Goal: Task Accomplishment & Management: Manage account settings

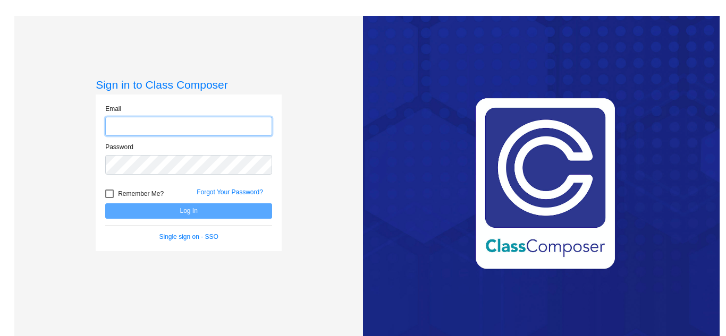
type input "support@classcomposer.com"
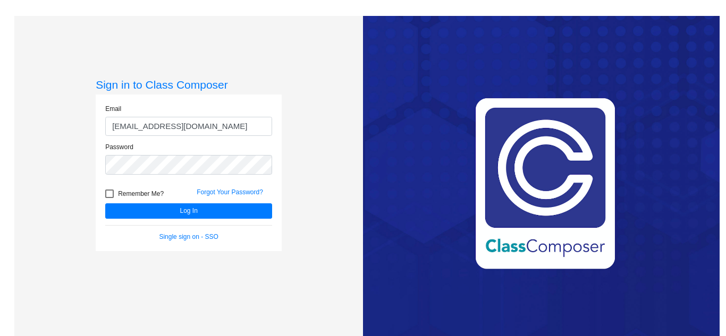
click at [339, 52] on div "Sign in to Class Composer Email support@classcomposer.com Password Remember Me?…" at bounding box center [188, 184] width 348 height 336
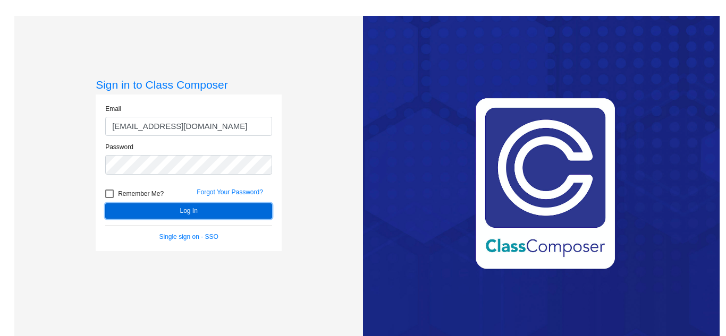
click at [238, 216] on button "Log In" at bounding box center [188, 210] width 167 height 15
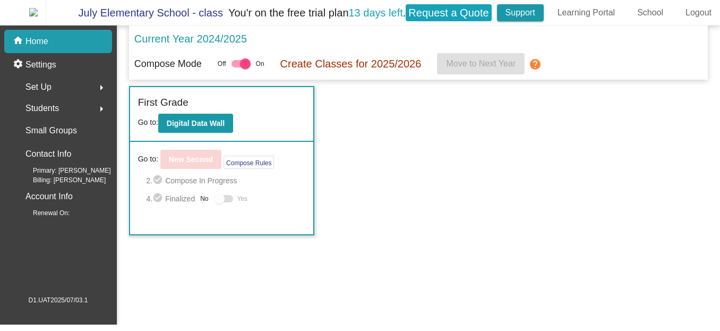
click at [544, 15] on link "Support" at bounding box center [520, 12] width 47 height 17
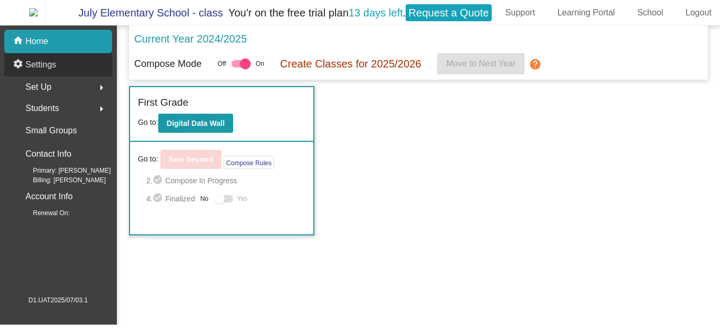
click at [64, 72] on div "settings Settings" at bounding box center [58, 64] width 108 height 23
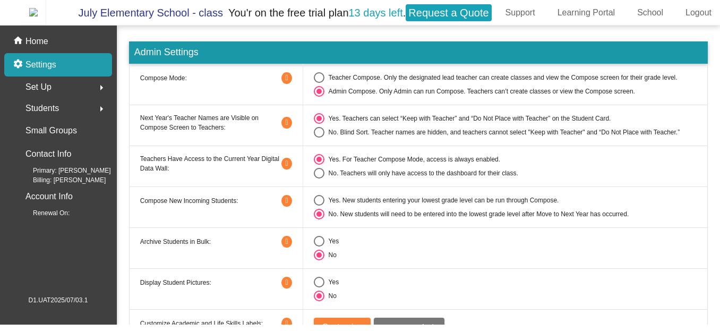
scroll to position [25, 0]
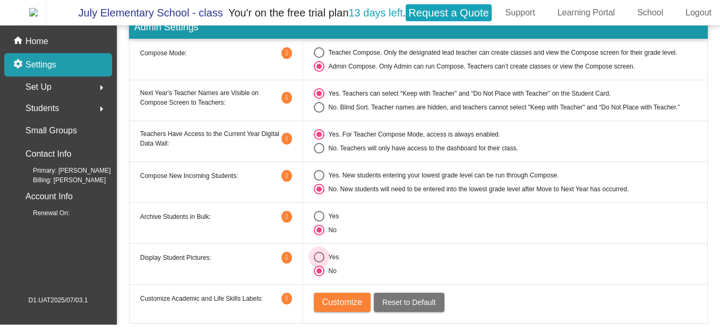
click at [316, 260] on div "Select an option" at bounding box center [319, 257] width 11 height 11
click at [319, 262] on input "Yes" at bounding box center [319, 262] width 1 height 1
radio input "true"
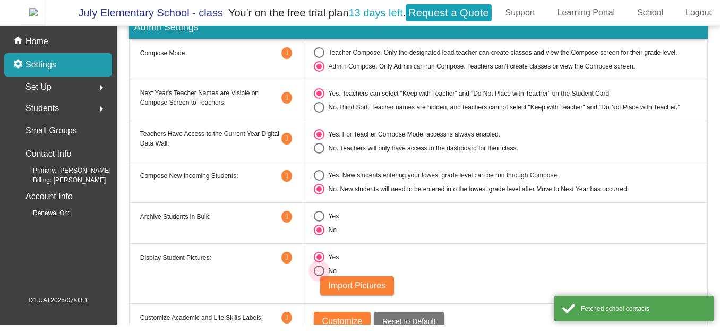
click at [316, 276] on div "Select an option" at bounding box center [319, 271] width 11 height 11
click at [319, 276] on input "No" at bounding box center [319, 276] width 1 height 1
radio input "true"
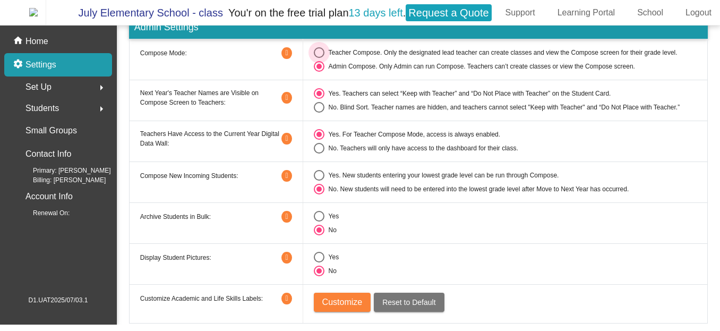
click at [317, 53] on div "Select an option" at bounding box center [319, 52] width 11 height 11
click at [319, 58] on input "Teacher Compose. Only the designated lead teacher can create classes and view t…" at bounding box center [319, 58] width 1 height 1
radio input "true"
click at [317, 69] on div "Select an option" at bounding box center [319, 66] width 11 height 11
click at [319, 72] on input "Admin Compose. Only Admin can run Compose. Teachers can’t create classes or vie…" at bounding box center [319, 72] width 1 height 1
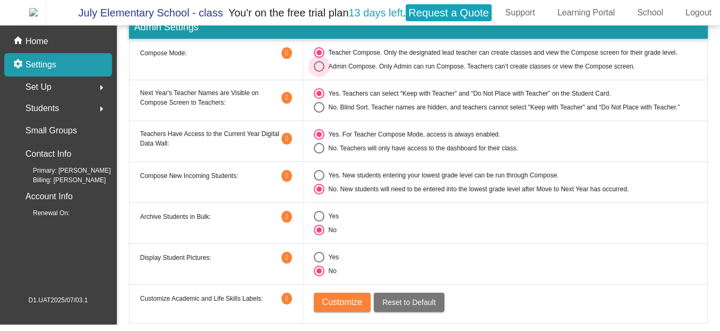
radio input "true"
click at [326, 296] on button "Customize" at bounding box center [342, 302] width 57 height 19
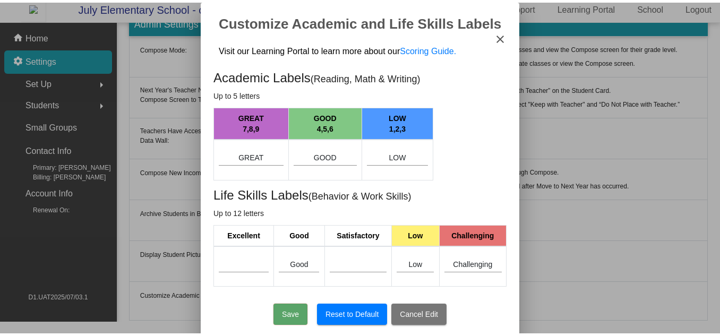
scroll to position [0, 0]
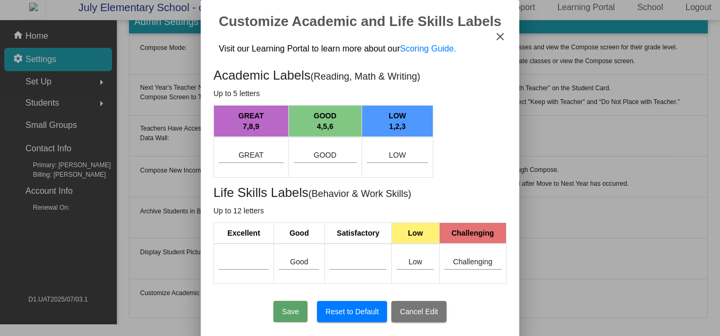
click at [497, 42] on mat-icon "close" at bounding box center [500, 36] width 13 height 13
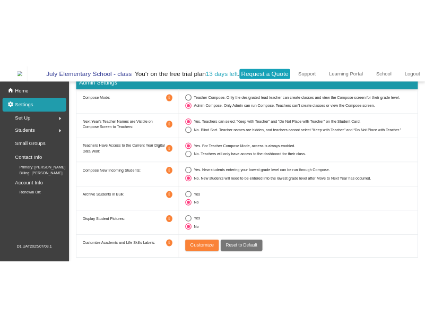
scroll to position [5, 0]
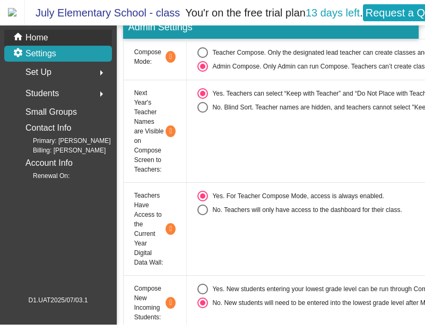
click at [69, 38] on div "home Home" at bounding box center [58, 38] width 108 height 16
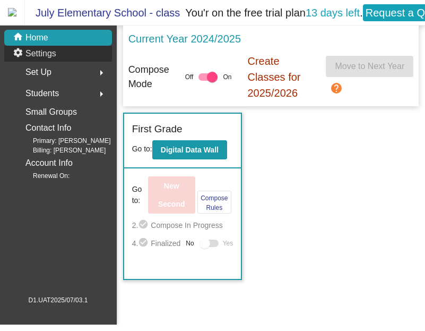
click at [97, 56] on div "settings Settings" at bounding box center [58, 54] width 108 height 16
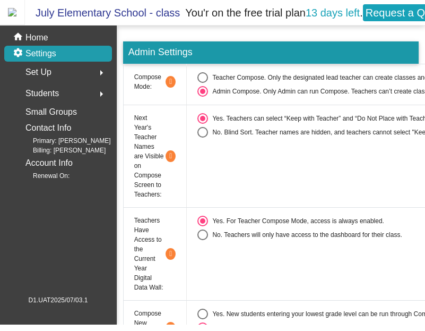
scroll to position [192, 0]
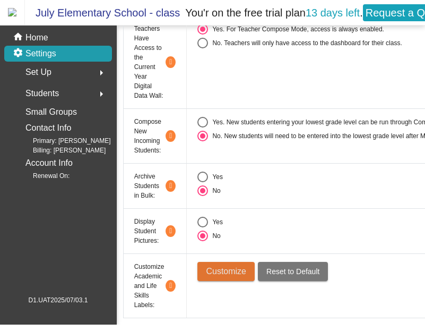
click at [218, 269] on span "Customize" at bounding box center [226, 271] width 40 height 9
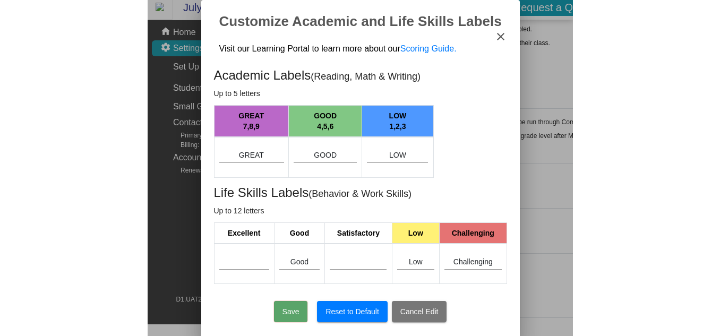
scroll to position [25, 0]
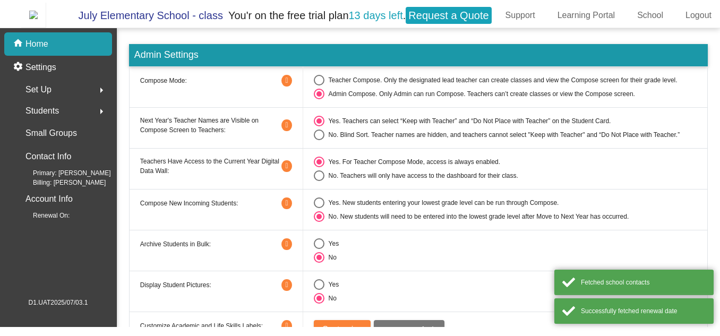
scroll to position [25, 0]
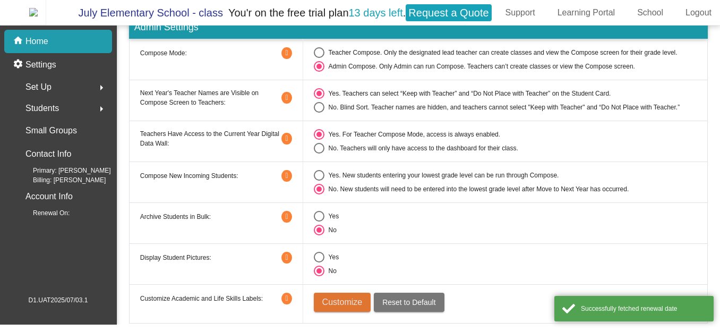
click at [350, 306] on span "Customize" at bounding box center [342, 301] width 40 height 9
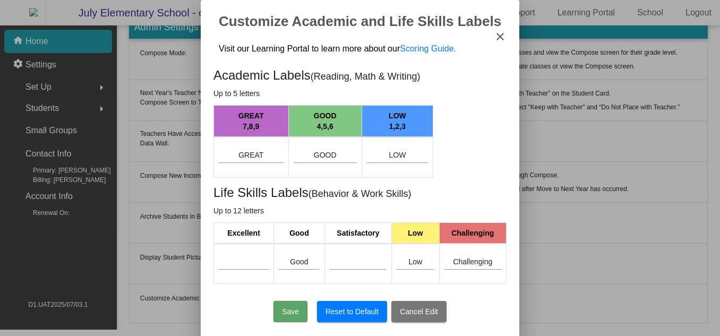
click at [501, 39] on mat-icon "close" at bounding box center [500, 36] width 13 height 13
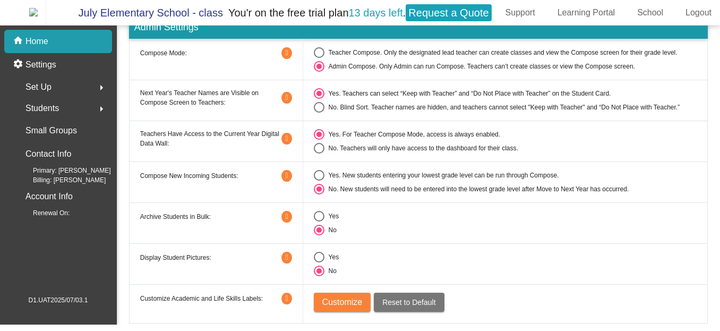
click at [348, 296] on td "Customize Reset to Default" at bounding box center [505, 303] width 405 height 39
click at [345, 312] on button "Customize" at bounding box center [342, 302] width 57 height 19
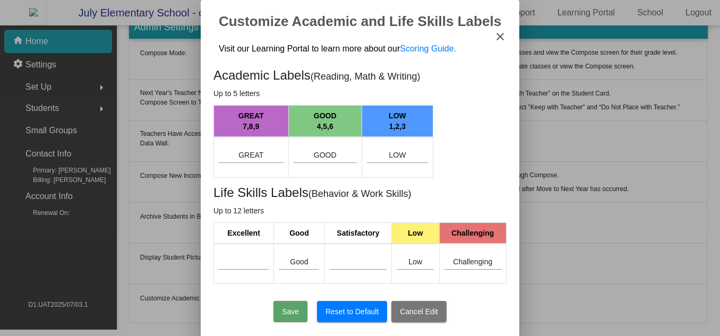
click at [506, 36] on mat-icon "close" at bounding box center [500, 36] width 13 height 13
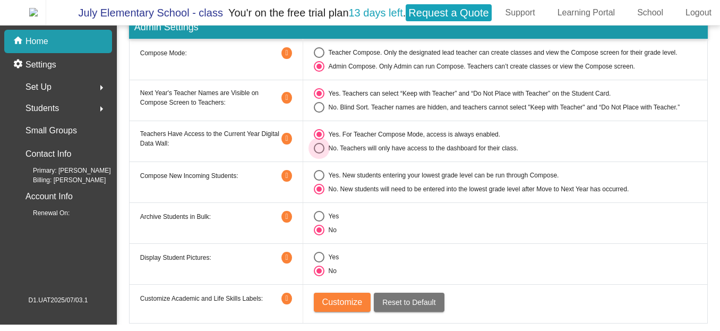
click at [534, 153] on label "No. Teachers will only have access to the dashboard for their class." at bounding box center [505, 148] width 383 height 11
click at [319, 154] on input "No. Teachers will only have access to the dashboard for their class." at bounding box center [319, 153] width 1 height 1
radio input "true"
click at [335, 312] on button "Customize" at bounding box center [342, 302] width 57 height 19
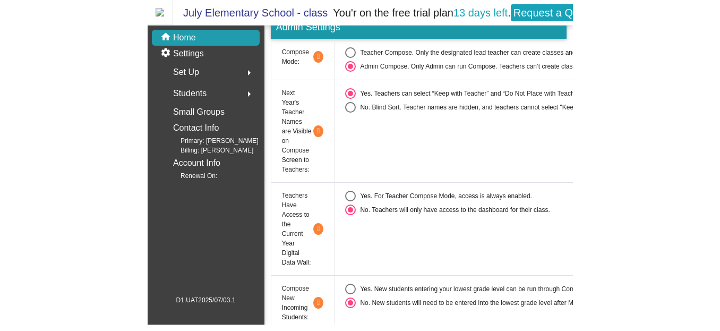
scroll to position [192, 0]
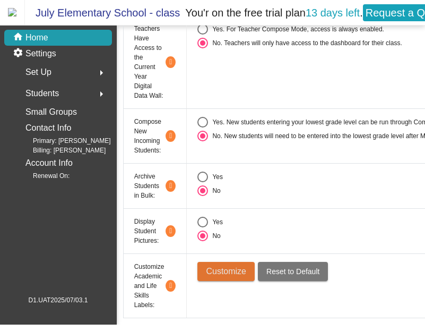
click at [240, 276] on span "Customize" at bounding box center [226, 271] width 40 height 9
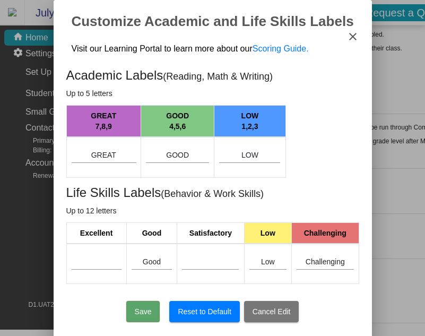
click at [355, 38] on mat-icon "close" at bounding box center [353, 36] width 13 height 13
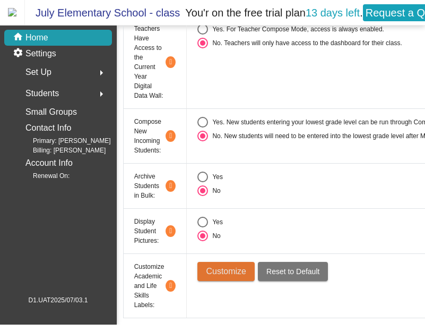
click at [243, 273] on span "Customize" at bounding box center [226, 271] width 40 height 9
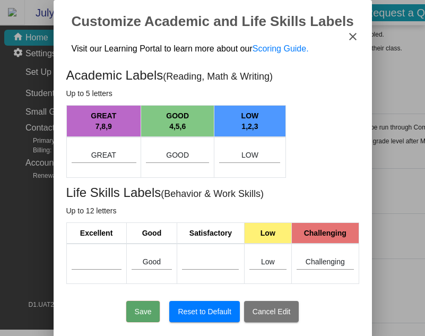
click at [354, 35] on mat-icon "close" at bounding box center [353, 36] width 13 height 13
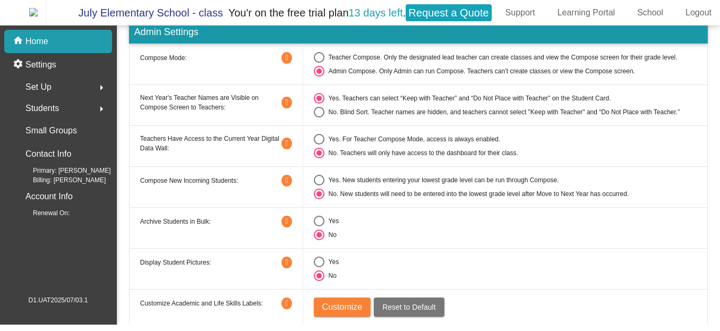
scroll to position [25, 0]
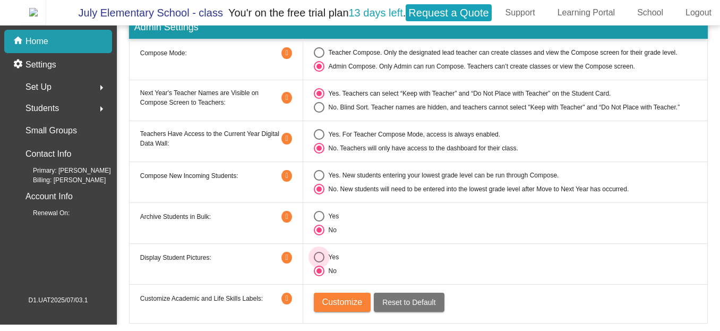
click at [321, 255] on div "Select an option" at bounding box center [319, 257] width 11 height 11
click at [319, 262] on input "Yes" at bounding box center [319, 262] width 1 height 1
radio input "true"
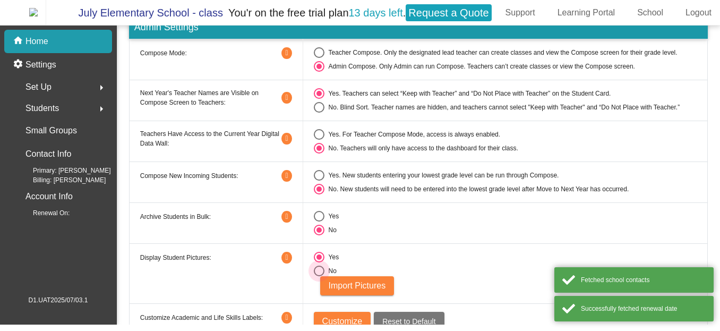
click at [318, 272] on div "Select an option" at bounding box center [319, 271] width 11 height 11
click at [319, 276] on input "No" at bounding box center [319, 276] width 1 height 1
radio input "true"
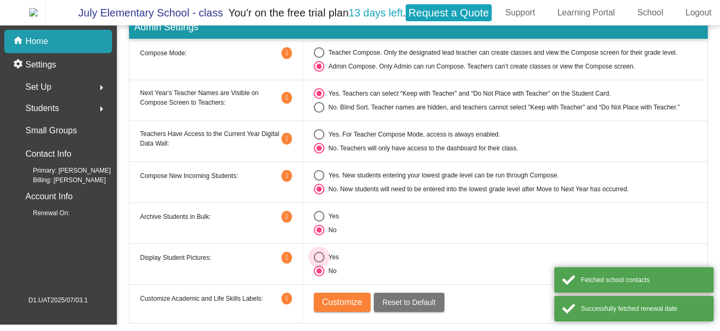
click at [318, 256] on div "Select an option" at bounding box center [319, 257] width 11 height 11
click at [319, 262] on input "Yes" at bounding box center [319, 262] width 1 height 1
radio input "true"
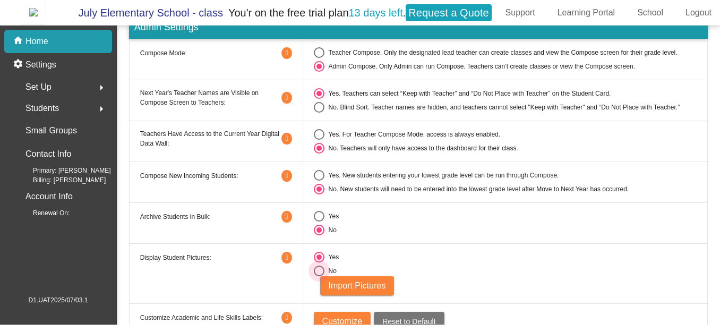
click at [317, 271] on div "Select an option" at bounding box center [319, 271] width 11 height 11
click at [319, 276] on input "No" at bounding box center [319, 276] width 1 height 1
radio input "true"
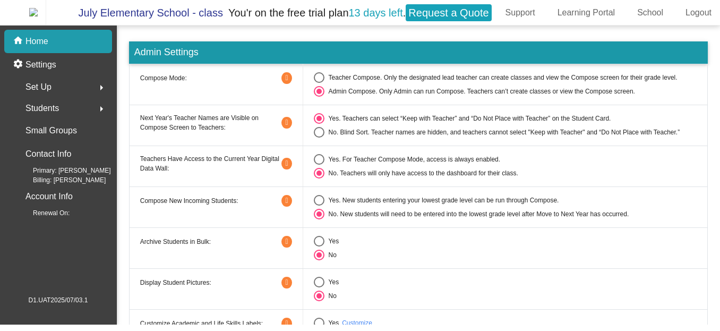
scroll to position [27, 0]
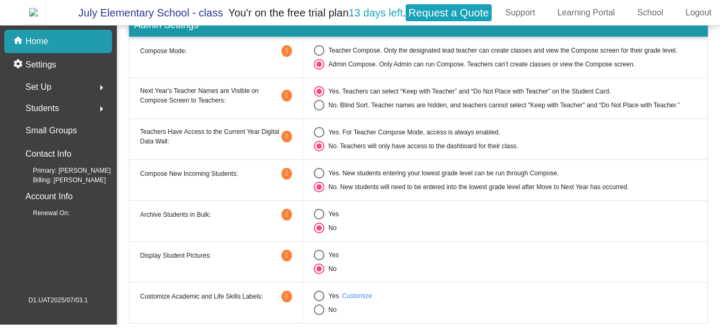
click at [363, 294] on link "Customize" at bounding box center [357, 296] width 30 height 10
click at [353, 296] on link "Customize" at bounding box center [357, 296] width 30 height 10
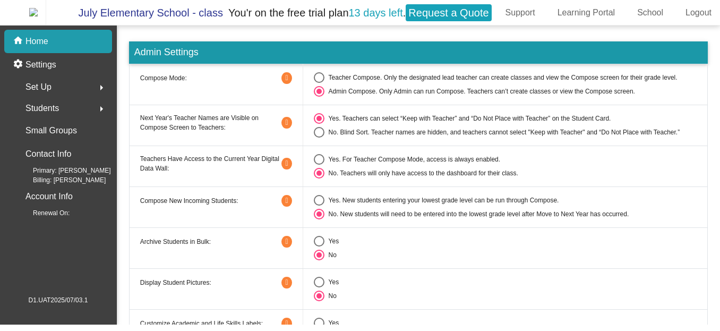
scroll to position [27, 0]
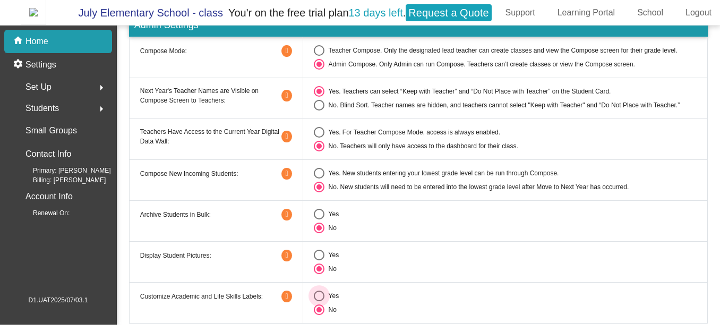
click at [321, 296] on div "Select an option" at bounding box center [319, 296] width 11 height 11
click at [319, 301] on input "Yes" at bounding box center [319, 301] width 1 height 1
radio input "true"
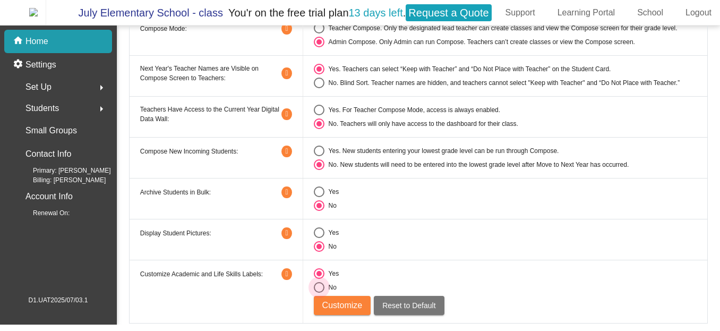
click at [314, 286] on div "Select an option" at bounding box center [319, 287] width 11 height 11
click at [319, 293] on input "No" at bounding box center [319, 293] width 1 height 1
radio input "true"
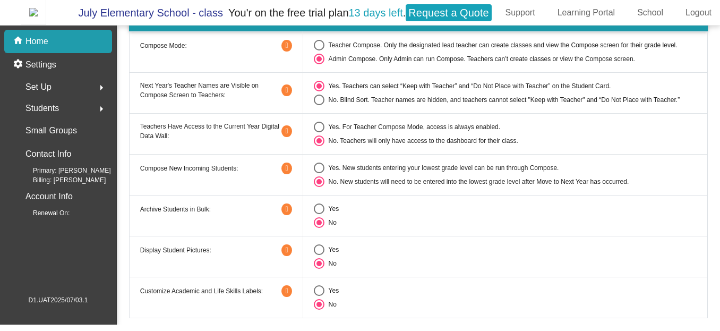
scroll to position [27, 0]
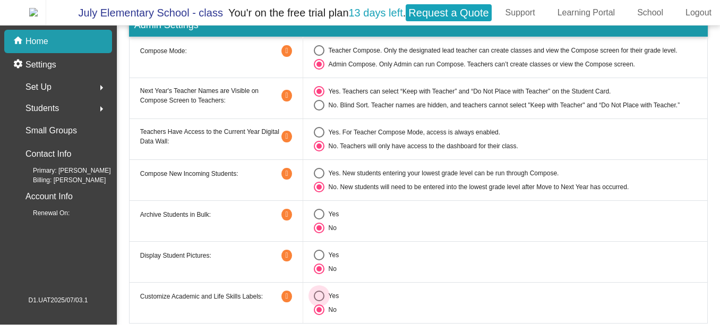
click at [319, 299] on div "Select an option" at bounding box center [319, 296] width 11 height 11
click at [319, 301] on input "Yes" at bounding box center [319, 301] width 1 height 1
radio input "true"
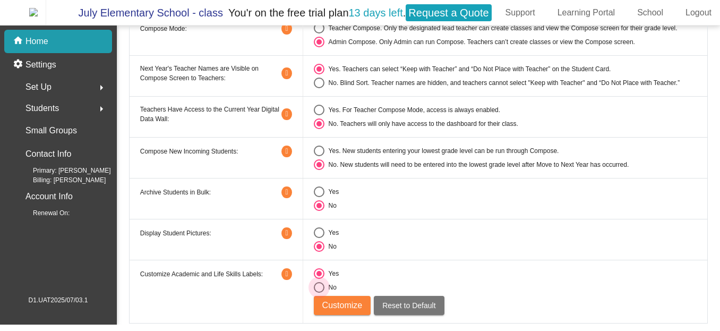
click at [318, 286] on div "Select an option" at bounding box center [319, 287] width 11 height 11
click at [319, 293] on input "No" at bounding box center [319, 293] width 1 height 1
radio input "true"
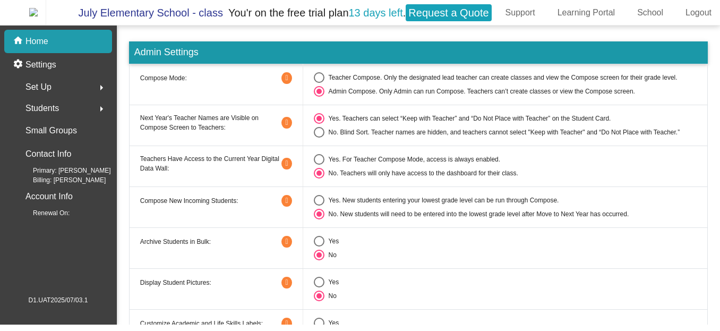
scroll to position [27, 0]
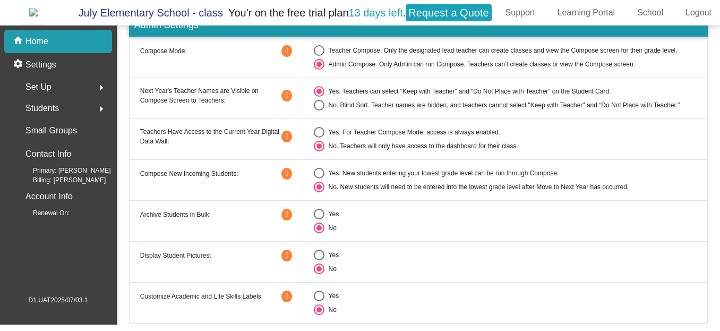
click at [320, 299] on div "Select an option" at bounding box center [319, 296] width 11 height 11
click at [319, 301] on input "Yes" at bounding box center [319, 301] width 1 height 1
radio input "true"
click at [359, 294] on link "Customize" at bounding box center [357, 296] width 30 height 10
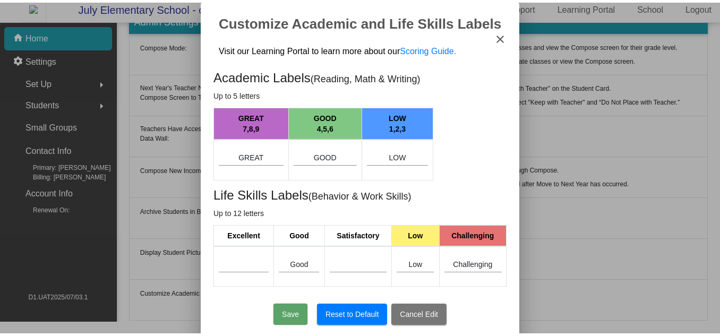
scroll to position [0, 0]
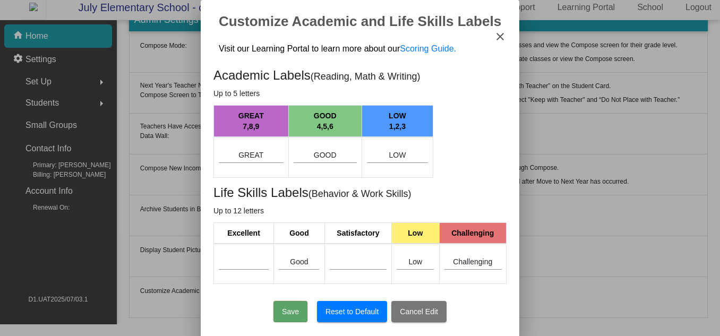
click at [500, 33] on mat-icon "close" at bounding box center [500, 36] width 13 height 13
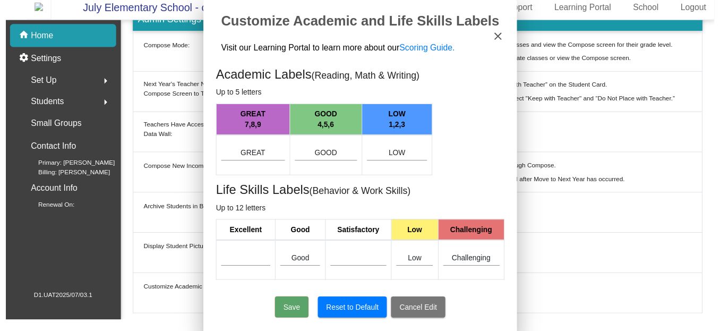
scroll to position [5, 0]
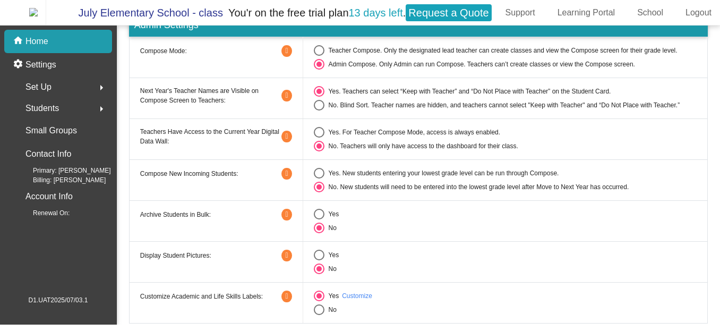
click at [363, 294] on link "Customize" at bounding box center [357, 296] width 30 height 10
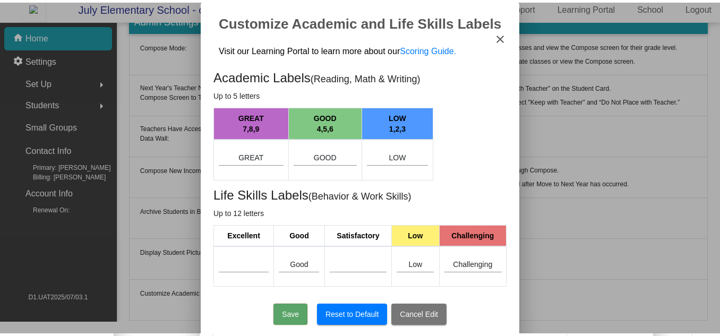
scroll to position [0, 0]
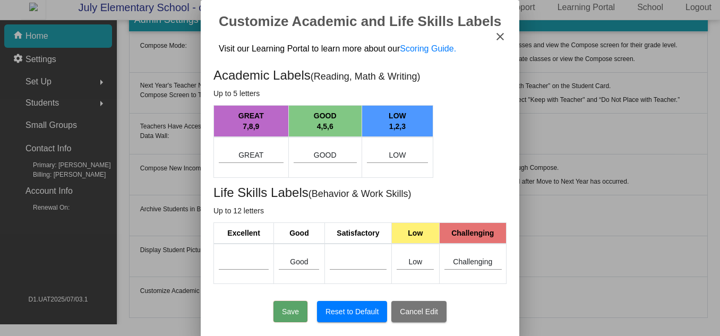
click at [496, 37] on mat-icon "close" at bounding box center [500, 36] width 13 height 13
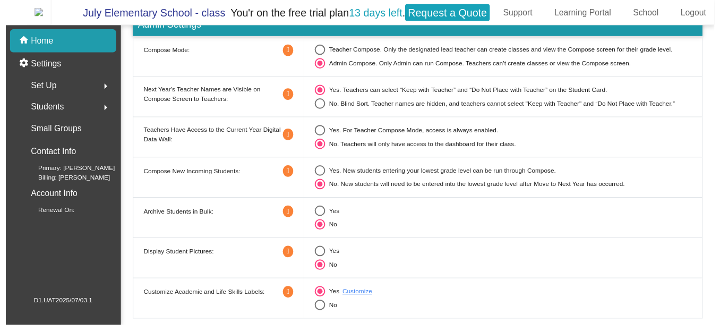
scroll to position [5, 0]
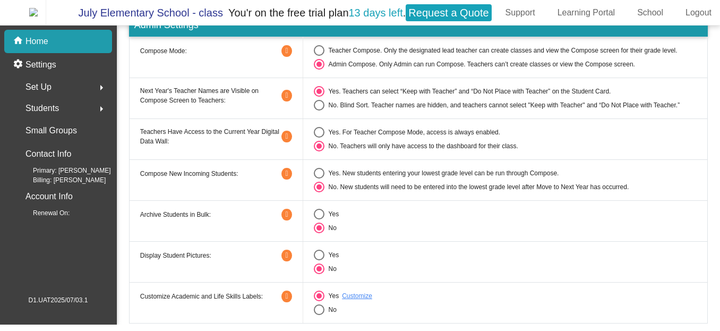
click at [315, 318] on td "Yes Customize No" at bounding box center [505, 302] width 405 height 41
click at [317, 313] on div "Select an option" at bounding box center [319, 309] width 11 height 11
click at [319, 315] on input "No" at bounding box center [319, 315] width 1 height 1
radio input "true"
click at [319, 294] on div "Select an option" at bounding box center [319, 296] width 11 height 11
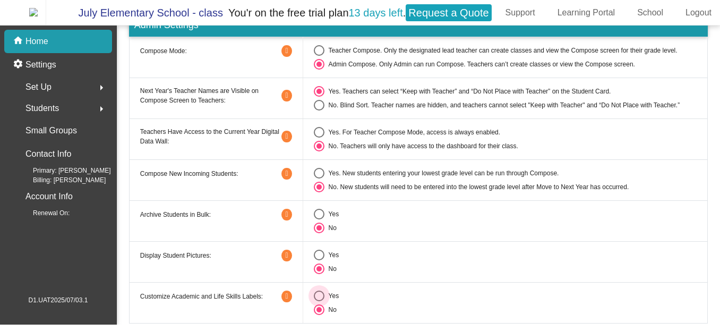
click at [319, 301] on input "Yes" at bounding box center [319, 301] width 1 height 1
radio input "true"
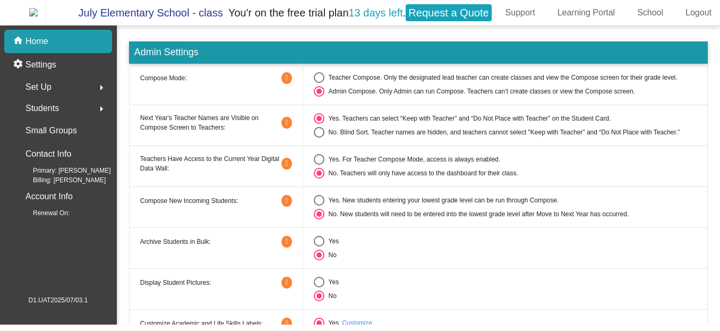
scroll to position [27, 0]
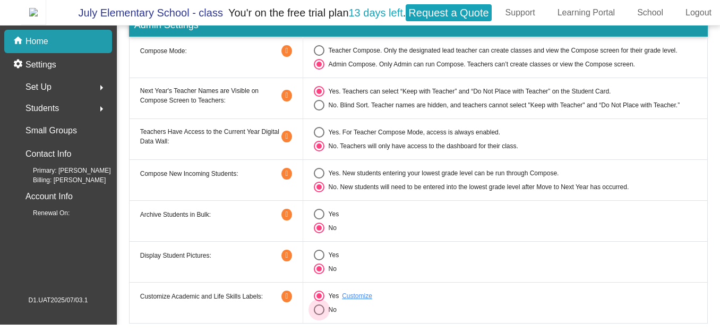
click at [317, 306] on div "Select an option" at bounding box center [319, 309] width 11 height 11
click at [319, 315] on input "No" at bounding box center [319, 315] width 1 height 1
radio input "true"
click at [315, 299] on div "Select an option" at bounding box center [319, 296] width 11 height 11
click at [319, 301] on input "Yes" at bounding box center [319, 301] width 1 height 1
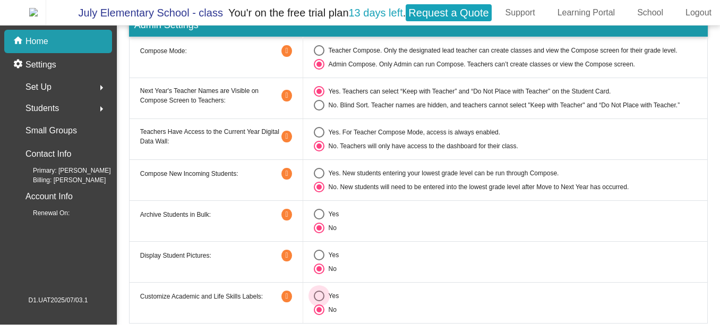
radio input "true"
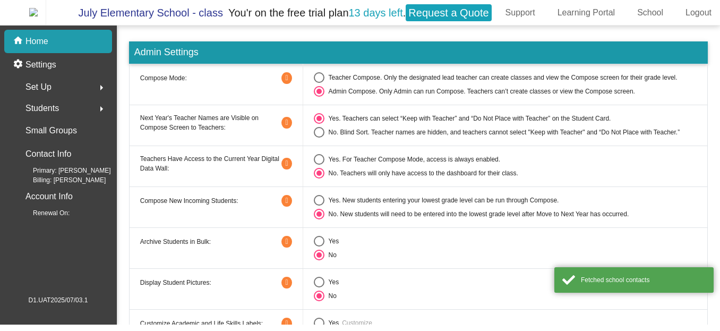
scroll to position [27, 0]
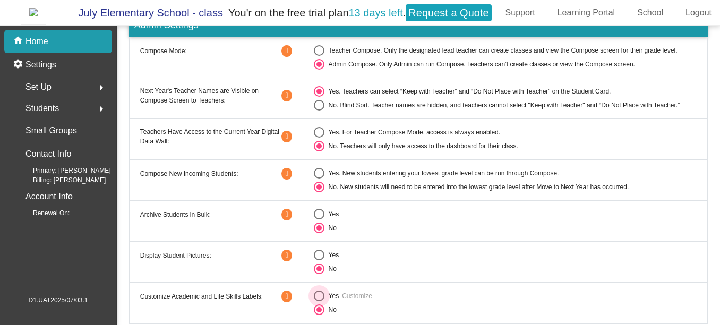
click at [314, 298] on div "Select an option" at bounding box center [319, 296] width 11 height 11
click at [319, 301] on input "Yes" at bounding box center [319, 301] width 1 height 1
radio input "true"
click at [316, 312] on div "Select an option" at bounding box center [319, 309] width 11 height 11
click at [319, 315] on input "No" at bounding box center [319, 315] width 1 height 1
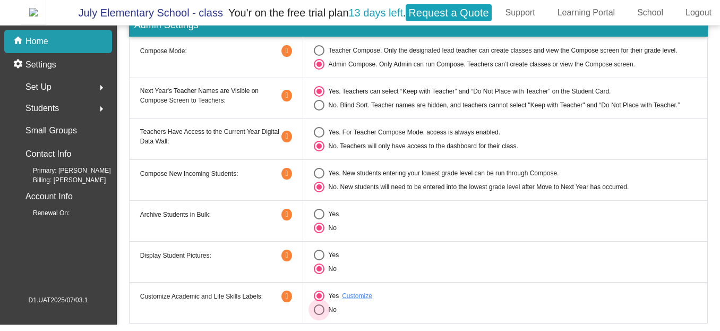
radio input "true"
click at [319, 296] on div "Select an option" at bounding box center [319, 296] width 11 height 11
click at [319, 301] on input "Yes" at bounding box center [319, 301] width 1 height 1
radio input "true"
click at [363, 301] on link "Customize" at bounding box center [357, 296] width 30 height 10
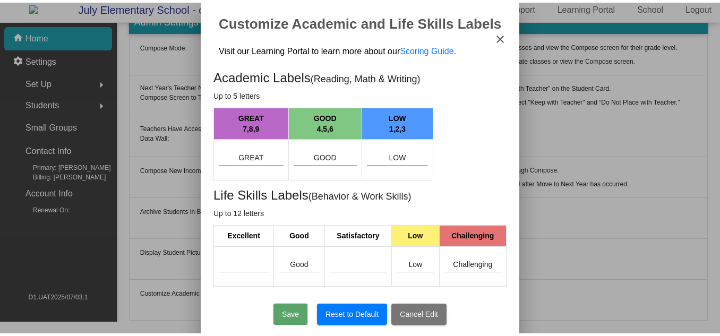
scroll to position [0, 0]
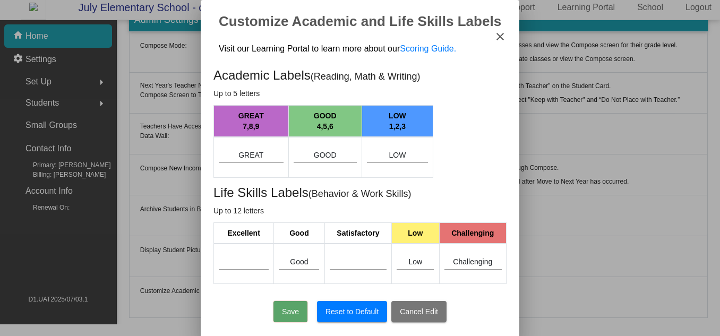
click at [503, 33] on mat-icon "close" at bounding box center [500, 36] width 13 height 13
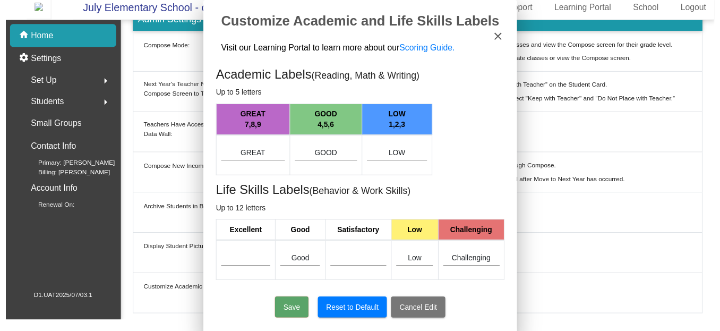
scroll to position [5, 0]
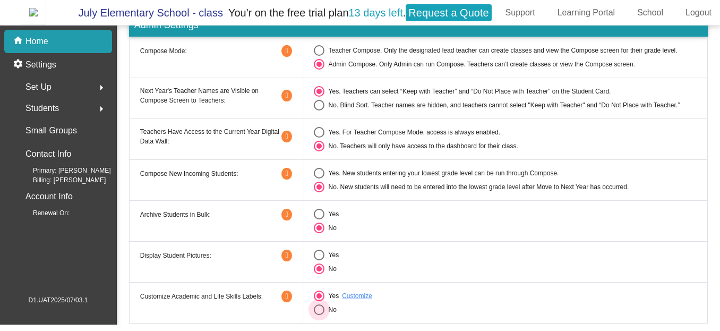
click at [317, 308] on div "Select an option" at bounding box center [319, 309] width 11 height 11
click at [319, 315] on input "No" at bounding box center [319, 315] width 1 height 1
radio input "true"
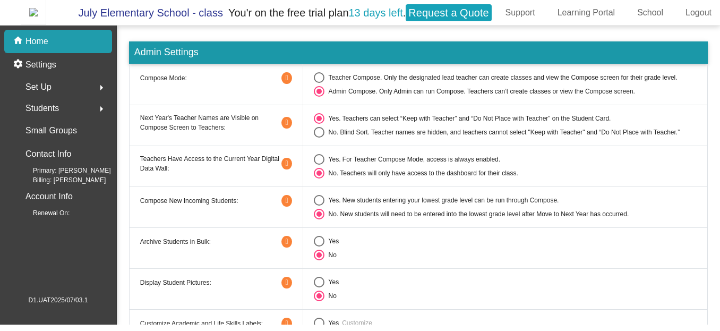
scroll to position [27, 0]
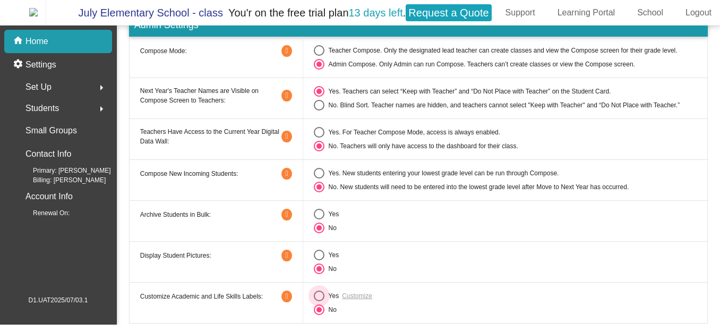
click at [316, 295] on div "Select an option" at bounding box center [319, 296] width 11 height 11
click at [319, 301] on input "Yes" at bounding box center [319, 301] width 1 height 1
radio input "true"
click at [318, 313] on div "Select an option" at bounding box center [319, 309] width 11 height 11
click at [319, 315] on input "No" at bounding box center [319, 315] width 1 height 1
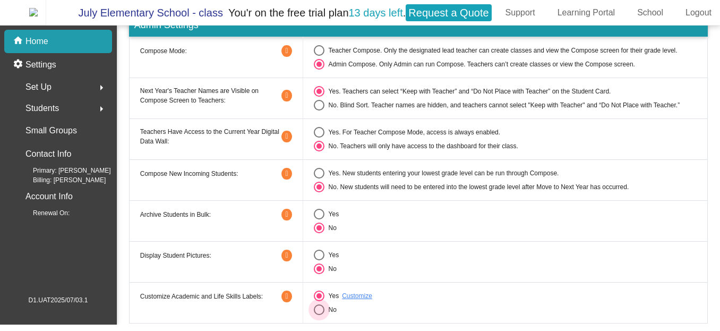
radio input "true"
click at [485, 235] on td "Yes No" at bounding box center [505, 220] width 405 height 41
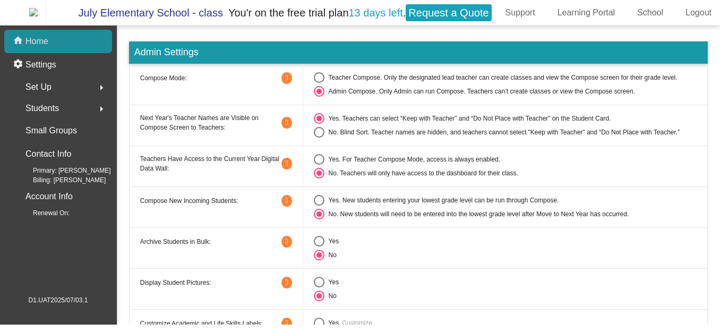
click at [92, 44] on div "home Home" at bounding box center [58, 41] width 108 height 23
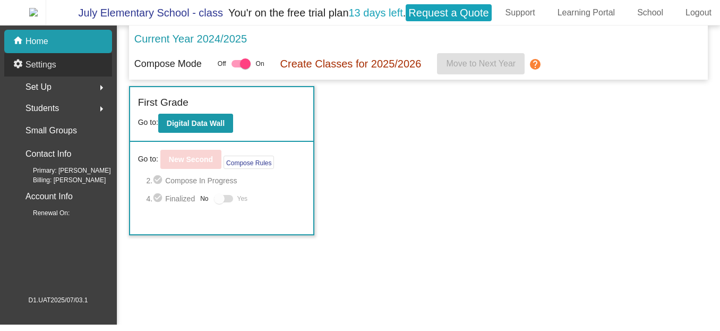
click at [84, 56] on div "settings Settings" at bounding box center [58, 64] width 108 height 23
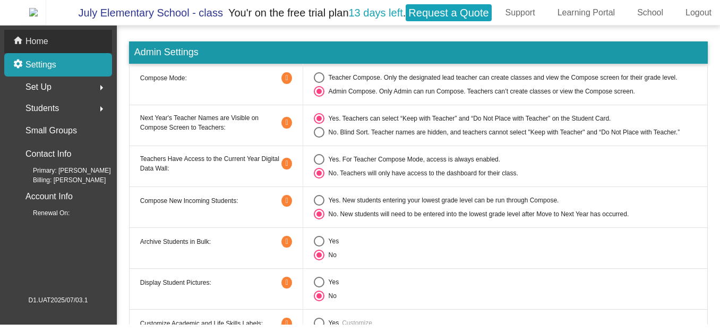
click at [72, 37] on div "home Home" at bounding box center [58, 41] width 108 height 23
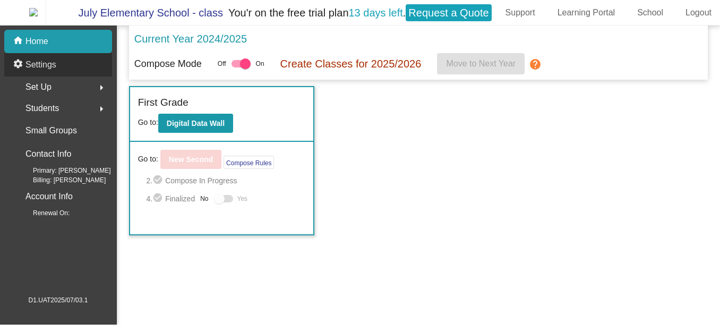
click at [72, 66] on div "settings Settings" at bounding box center [58, 64] width 108 height 23
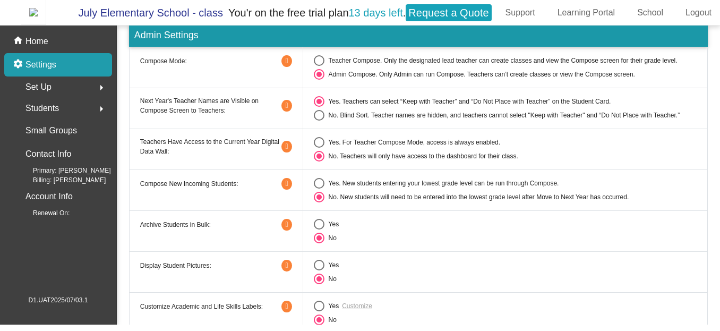
scroll to position [16, 0]
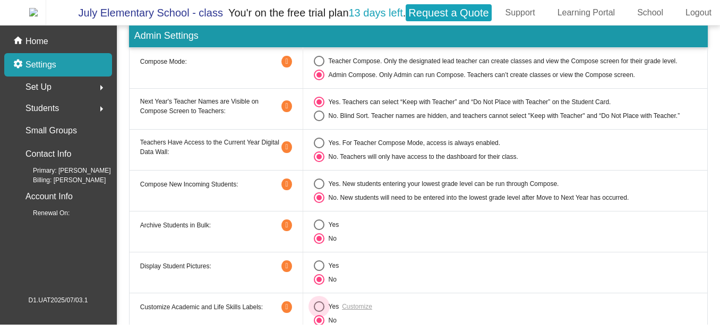
click at [317, 310] on div "Select an option" at bounding box center [319, 306] width 11 height 11
click at [319, 312] on input "Yes" at bounding box center [319, 312] width 1 height 1
radio input "true"
click at [317, 320] on div "Select an option" at bounding box center [319, 320] width 11 height 11
click at [319, 326] on input "No" at bounding box center [319, 326] width 1 height 1
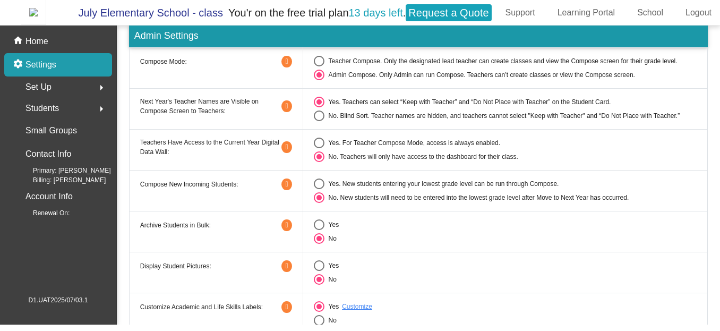
radio input "true"
click at [320, 306] on div "Select an option" at bounding box center [319, 306] width 11 height 11
click at [319, 312] on input "Yes" at bounding box center [319, 312] width 1 height 1
radio input "true"
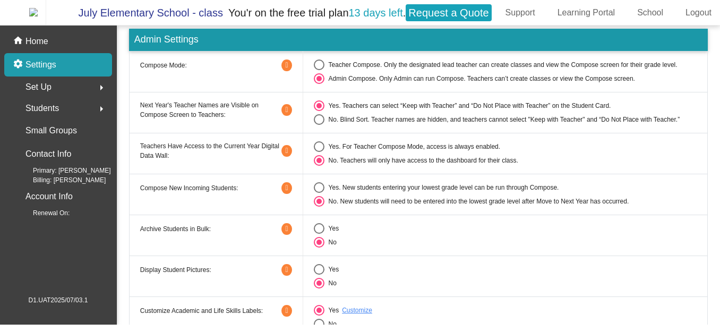
scroll to position [13, 0]
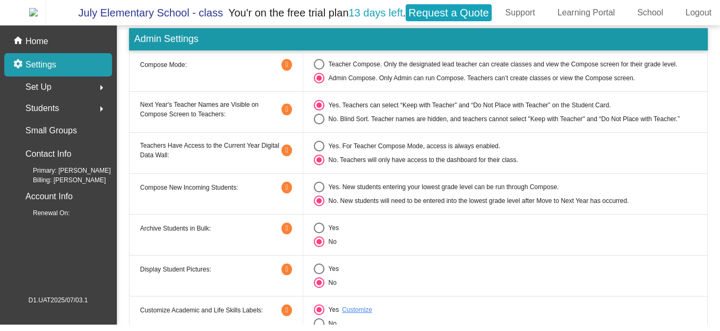
click at [282, 64] on icon at bounding box center [287, 65] width 10 height 12
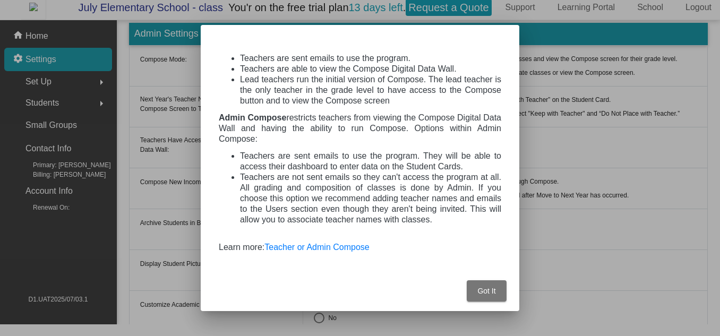
scroll to position [0, 0]
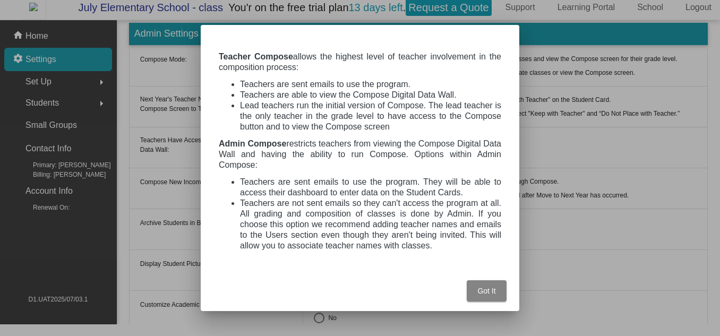
click at [488, 292] on span "Got It" at bounding box center [486, 291] width 18 height 8
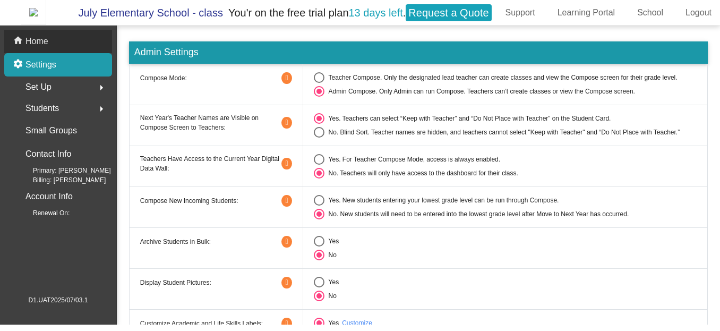
click at [98, 44] on div "home Home" at bounding box center [58, 41] width 108 height 23
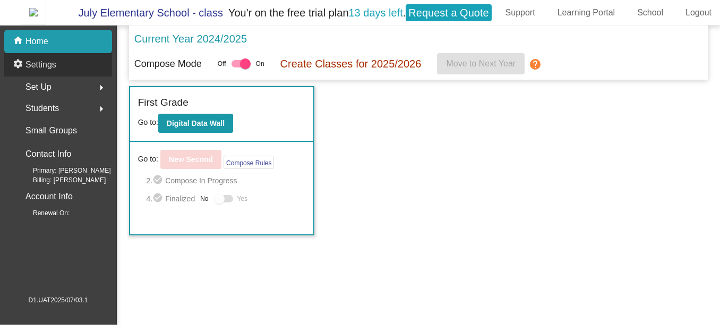
click at [90, 64] on div "settings Settings" at bounding box center [58, 64] width 108 height 23
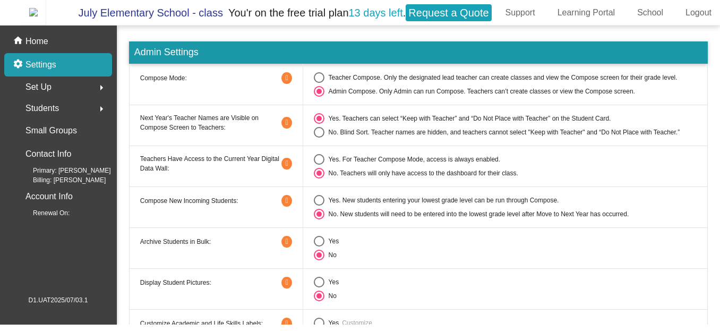
scroll to position [21, 0]
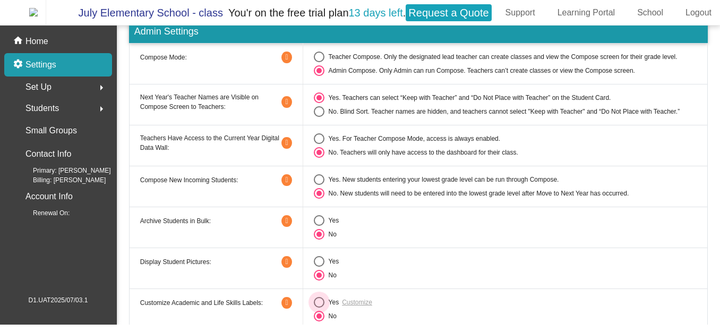
click at [319, 302] on div "Select an option" at bounding box center [319, 302] width 11 height 11
click at [319, 308] on input "Yes" at bounding box center [319, 308] width 1 height 1
radio input "true"
click at [319, 319] on div "Select an option" at bounding box center [319, 316] width 11 height 11
click at [319, 321] on input "No" at bounding box center [319, 321] width 1 height 1
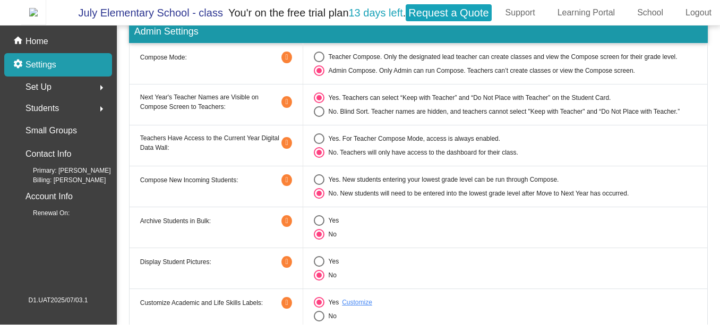
radio input "true"
click at [317, 297] on td "Yes Customize No" at bounding box center [505, 308] width 405 height 41
click at [315, 304] on div "Select an option" at bounding box center [319, 302] width 11 height 11
click at [319, 308] on input "Yes" at bounding box center [319, 308] width 1 height 1
radio input "true"
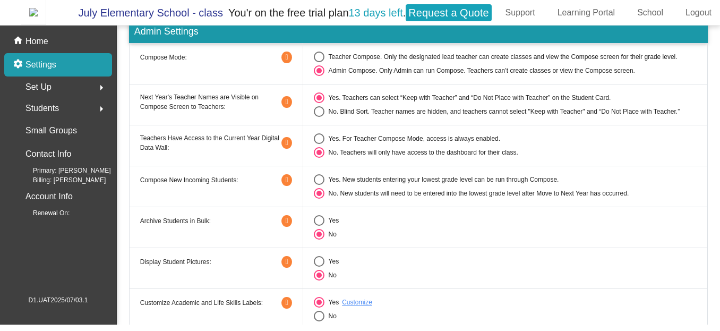
scroll to position [0, 0]
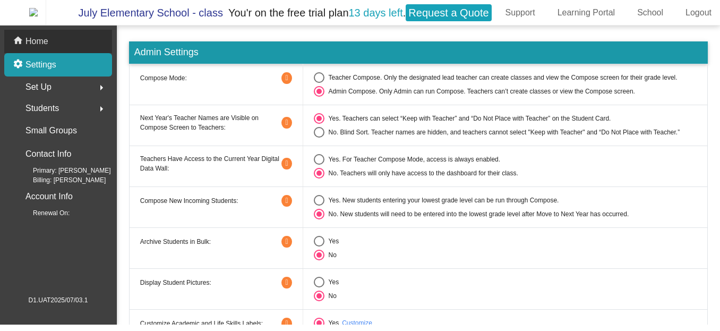
click at [86, 49] on div "home Home" at bounding box center [58, 41] width 108 height 23
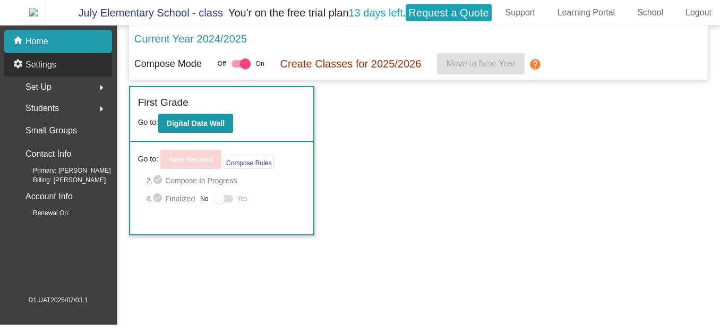
click at [95, 74] on div "settings Settings" at bounding box center [58, 64] width 108 height 23
